Goal: Check status: Check status

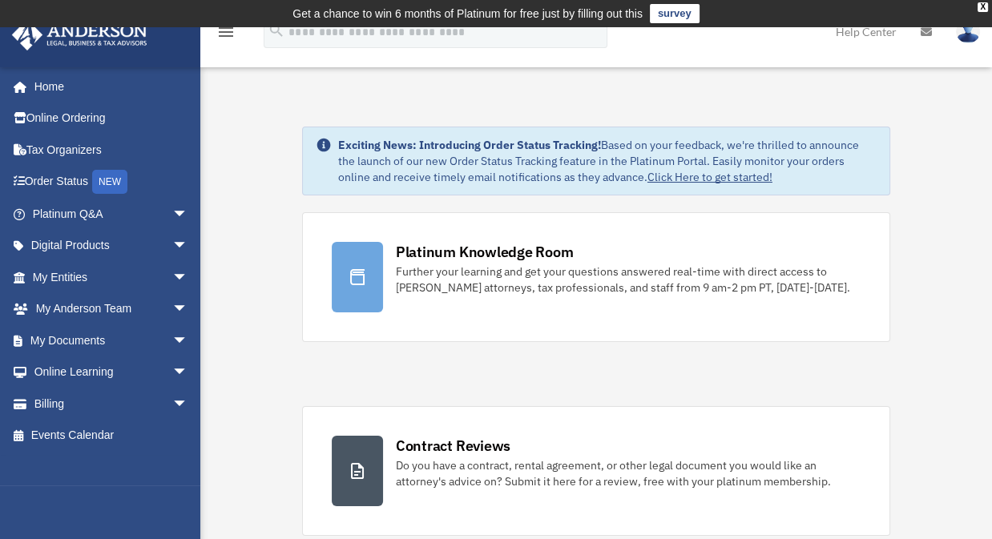
click at [172, 245] on span "arrow_drop_down" at bounding box center [188, 246] width 32 height 33
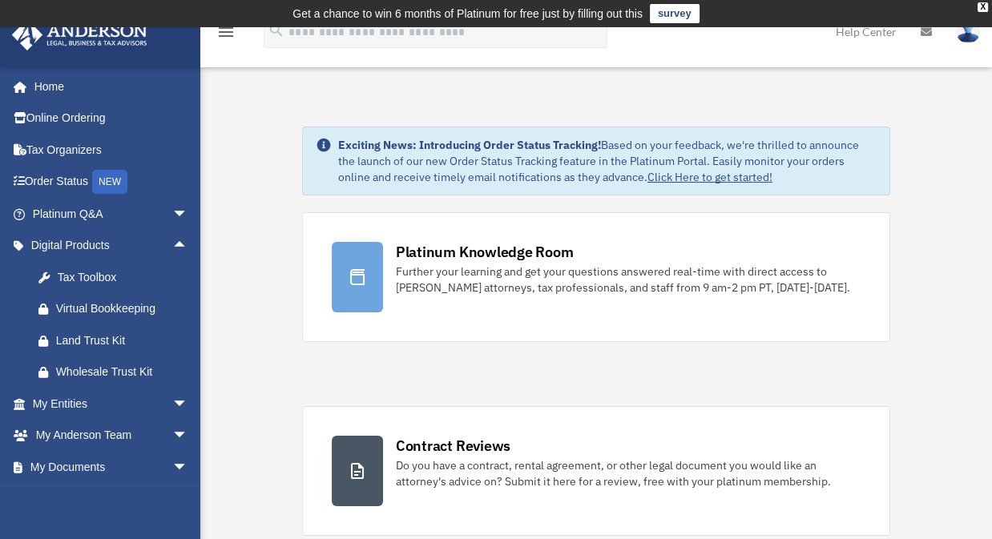
click at [172, 401] on span "arrow_drop_down" at bounding box center [188, 404] width 32 height 33
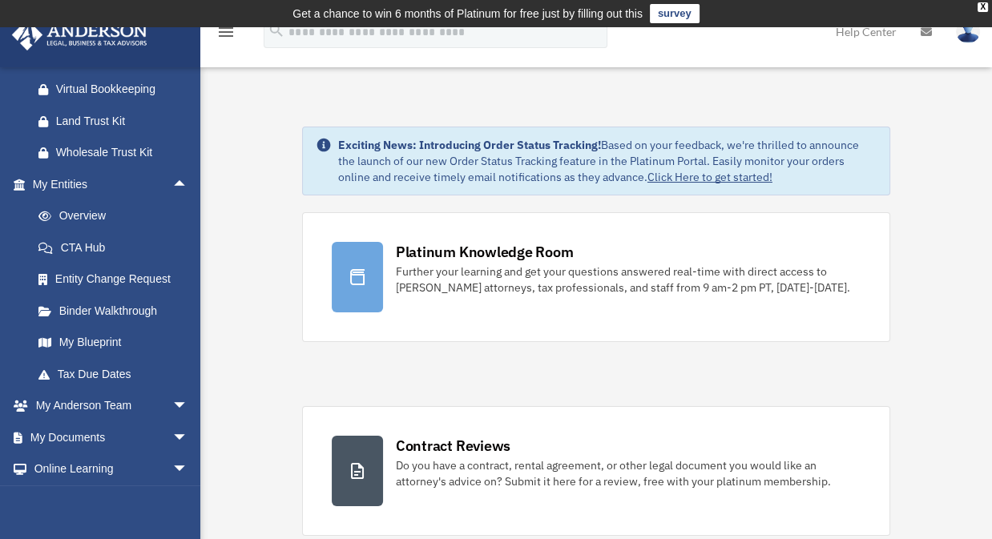
scroll to position [224, 0]
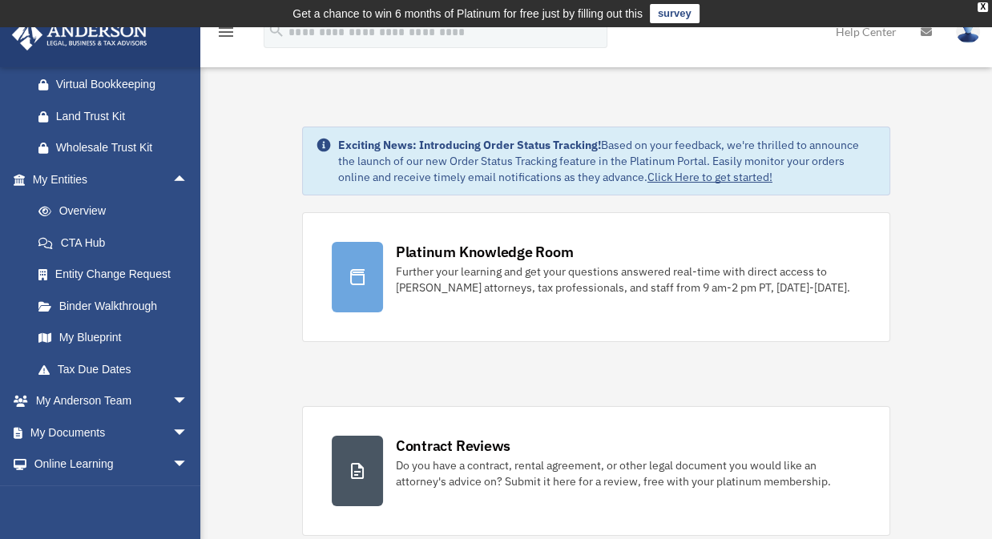
click at [172, 396] on span "arrow_drop_down" at bounding box center [188, 401] width 32 height 33
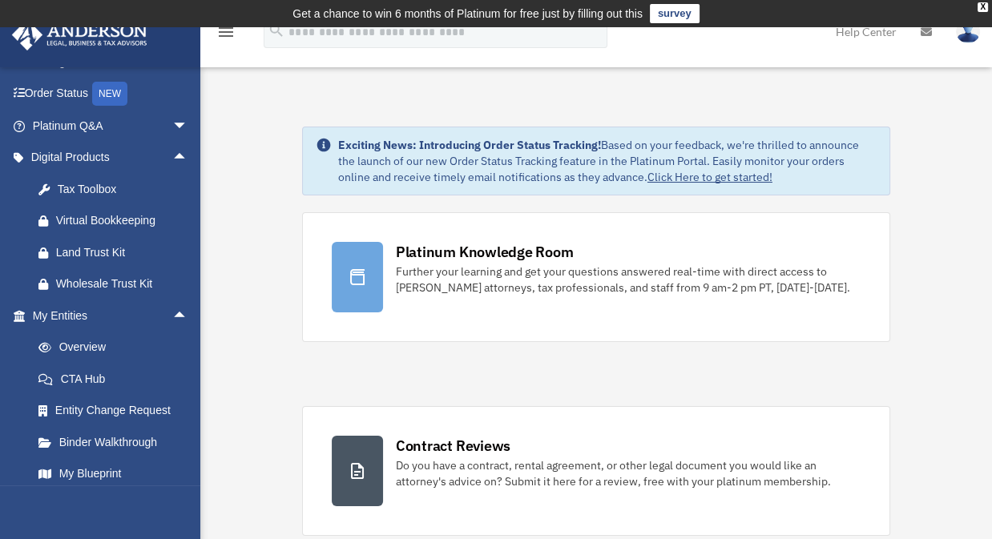
scroll to position [0, 0]
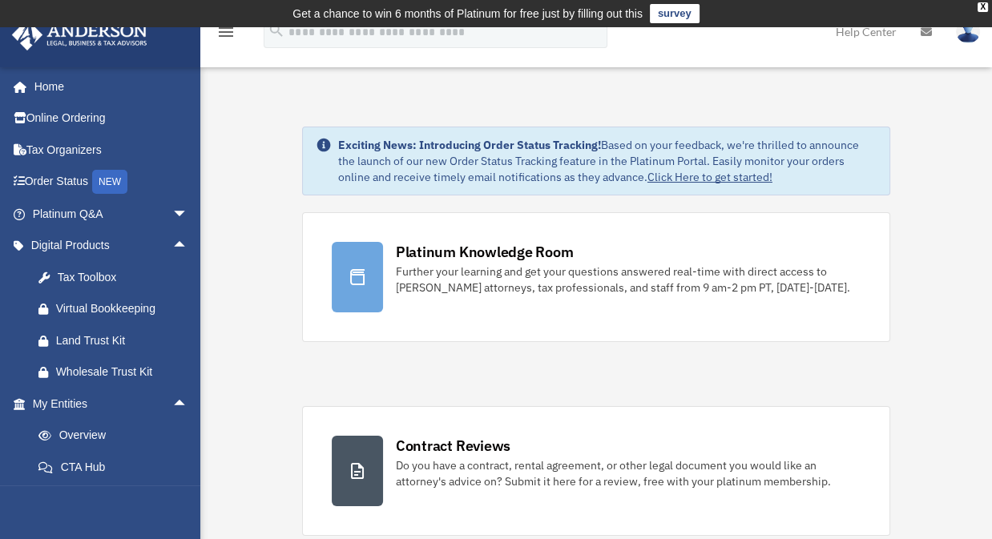
click at [54, 88] on link "Home" at bounding box center [107, 87] width 193 height 32
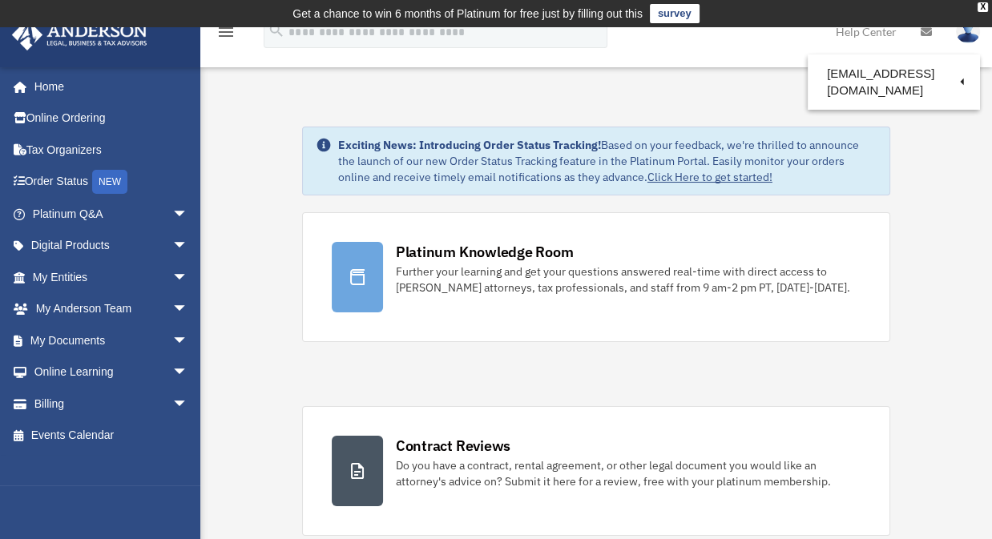
click at [986, 9] on div "X" at bounding box center [983, 7] width 10 height 10
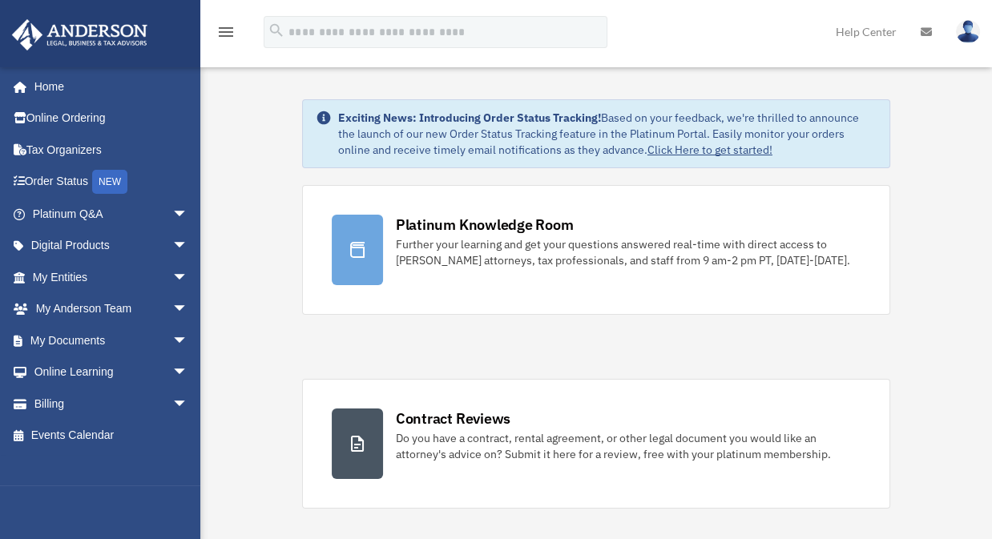
click at [49, 87] on link "Home" at bounding box center [107, 87] width 193 height 32
click at [54, 180] on link "Order Status NEW" at bounding box center [111, 182] width 201 height 33
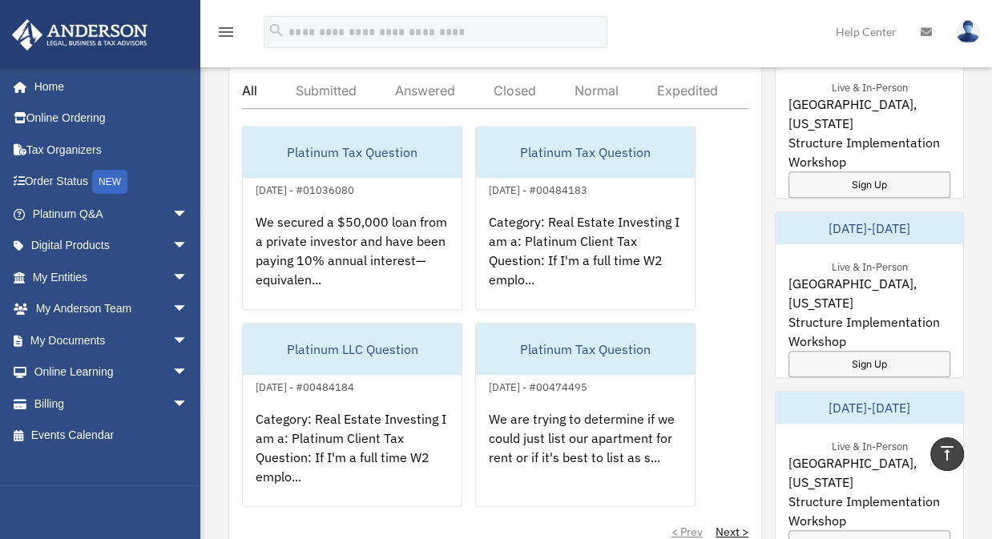
scroll to position [943, 0]
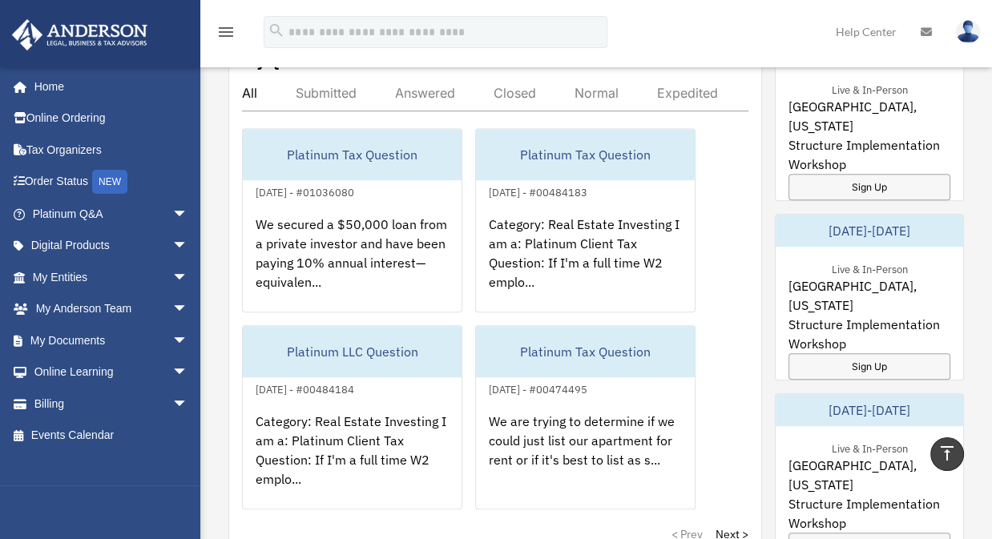
click at [172, 208] on span "arrow_drop_down" at bounding box center [188, 214] width 32 height 33
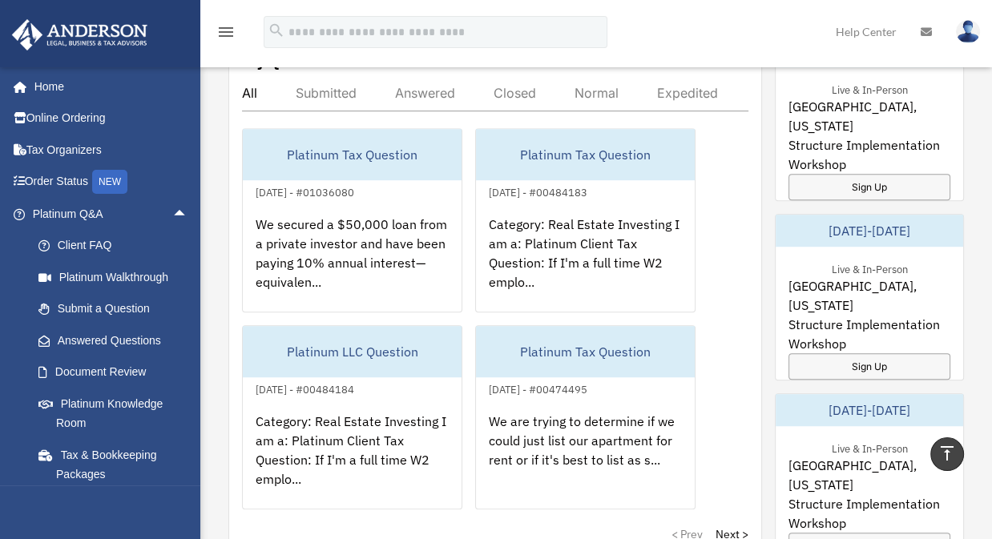
click at [172, 216] on span "arrow_drop_up" at bounding box center [188, 214] width 32 height 33
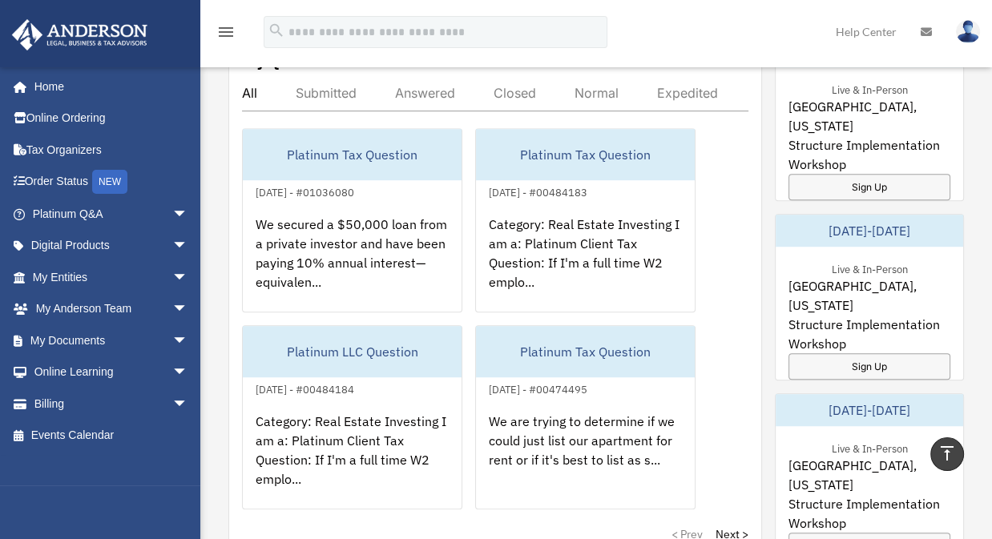
click at [172, 240] on span "arrow_drop_down" at bounding box center [188, 246] width 32 height 33
